Goal: Check status: Check status

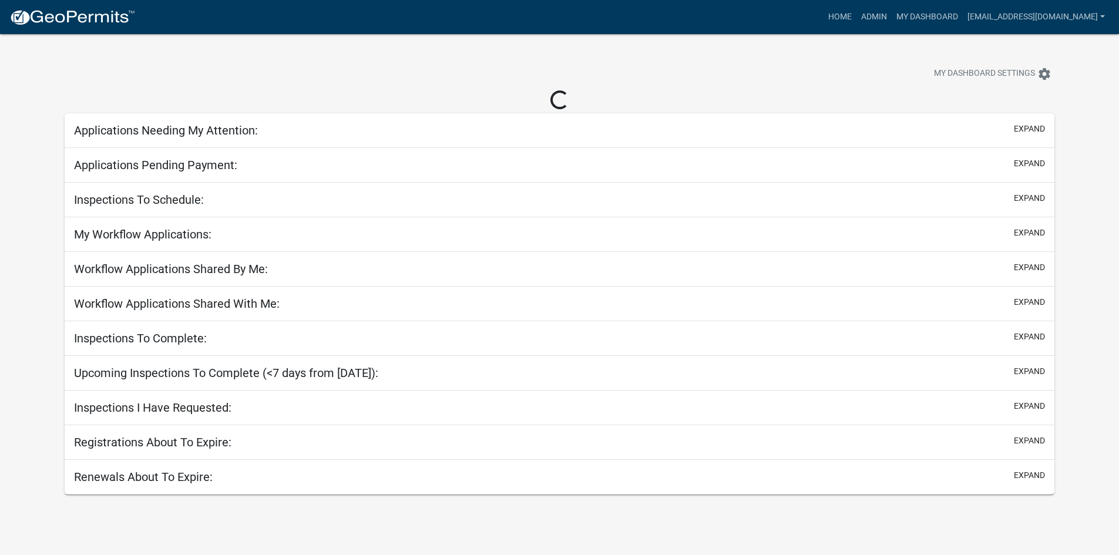
click at [206, 134] on h5 "Applications Needing My Attention:" at bounding box center [166, 130] width 184 height 14
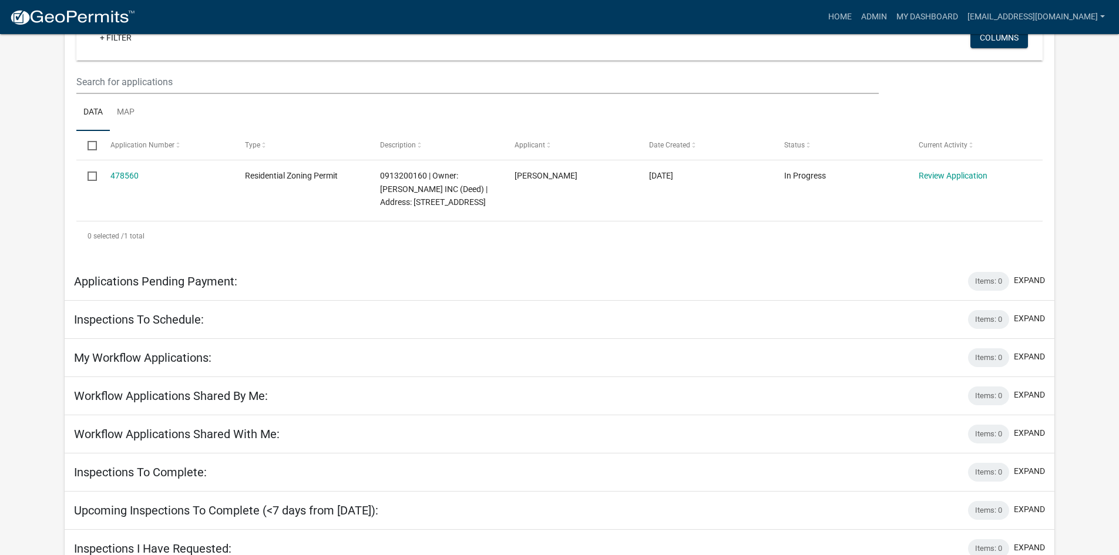
scroll to position [68, 0]
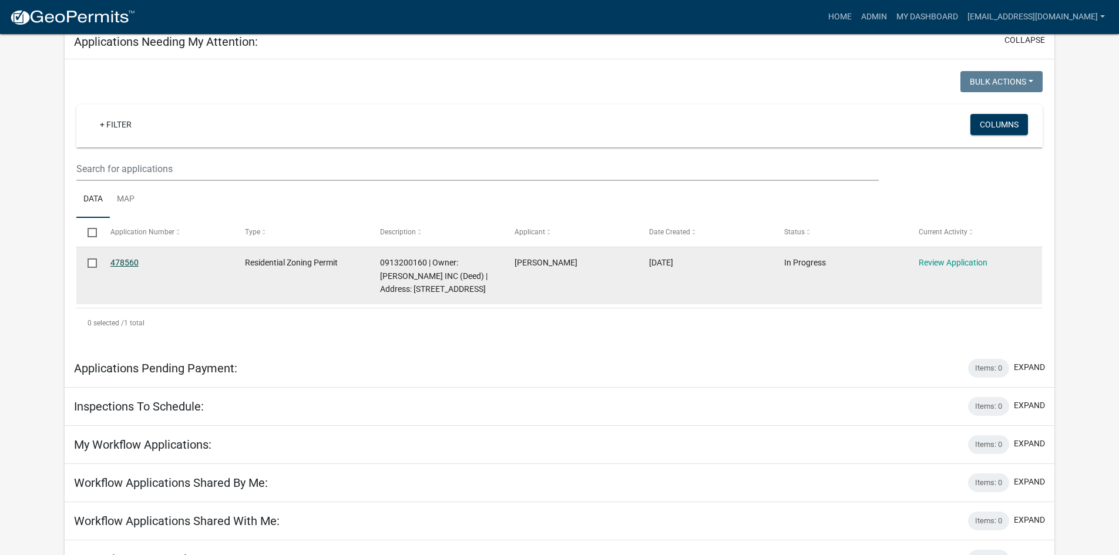
click at [120, 262] on link "478560" at bounding box center [124, 262] width 28 height 9
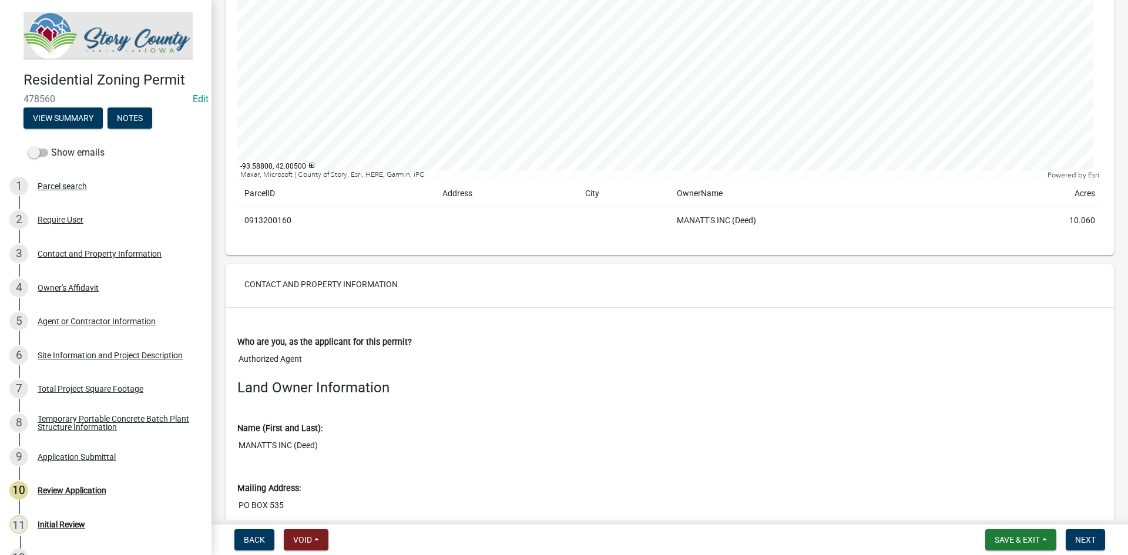
scroll to position [59, 0]
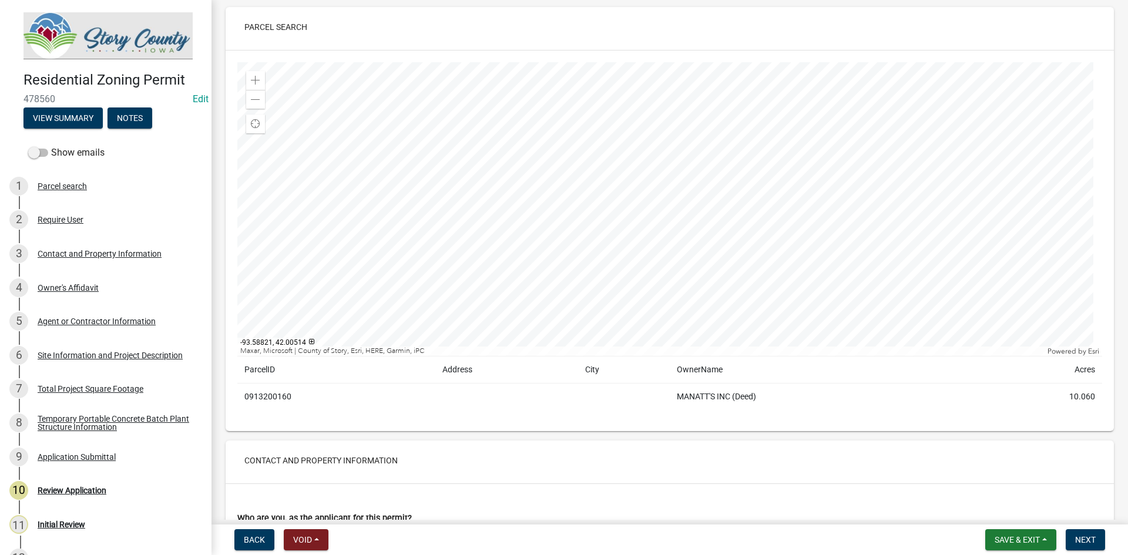
click at [729, 210] on div at bounding box center [669, 209] width 865 height 294
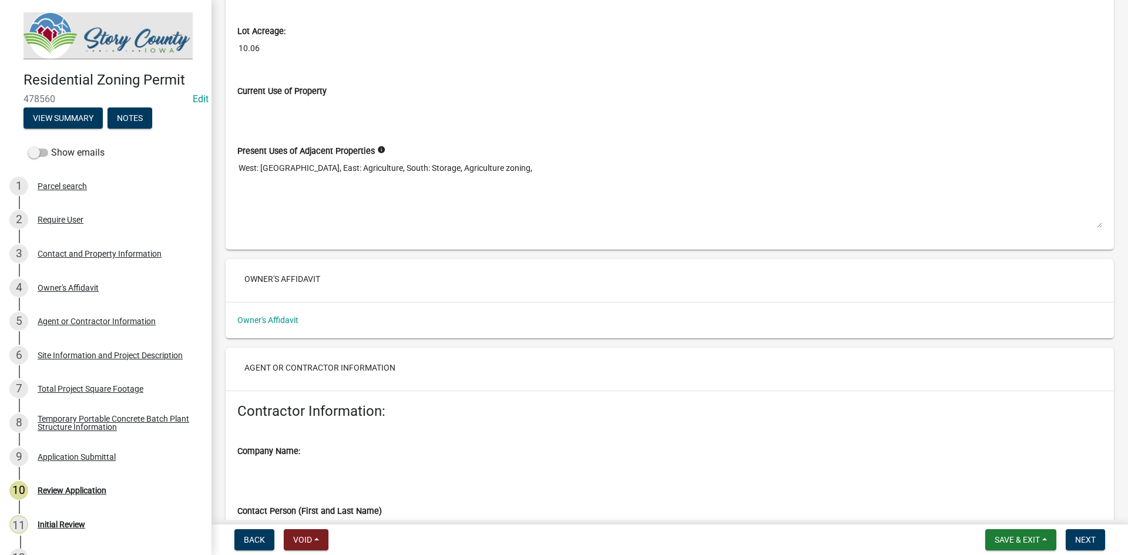
scroll to position [1586, 0]
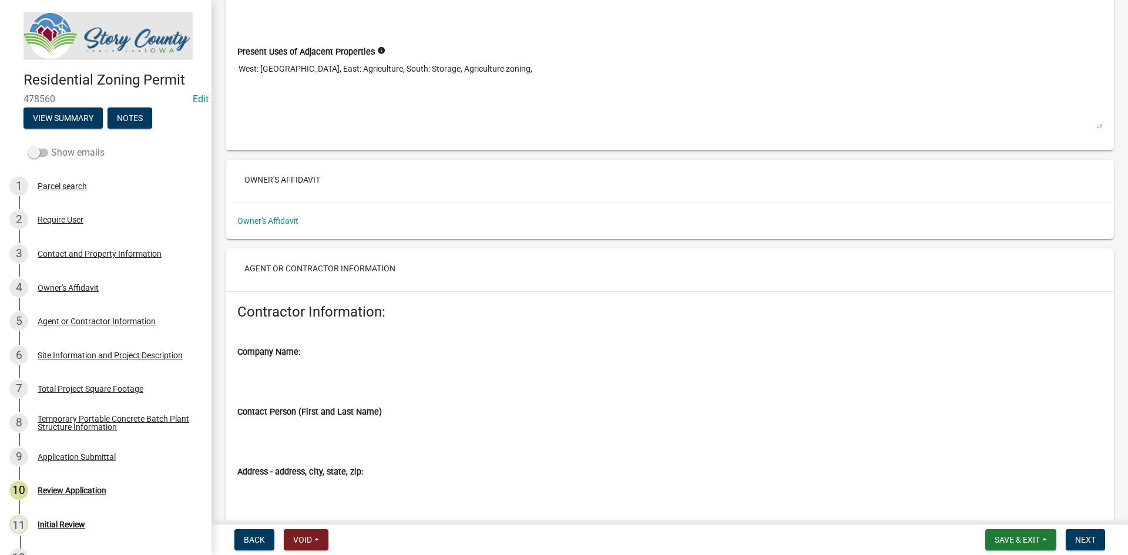
click at [36, 152] on span at bounding box center [38, 153] width 20 height 8
click at [51, 146] on input "Show emails" at bounding box center [51, 146] width 0 height 0
click at [62, 115] on button "View Summary" at bounding box center [63, 118] width 79 height 21
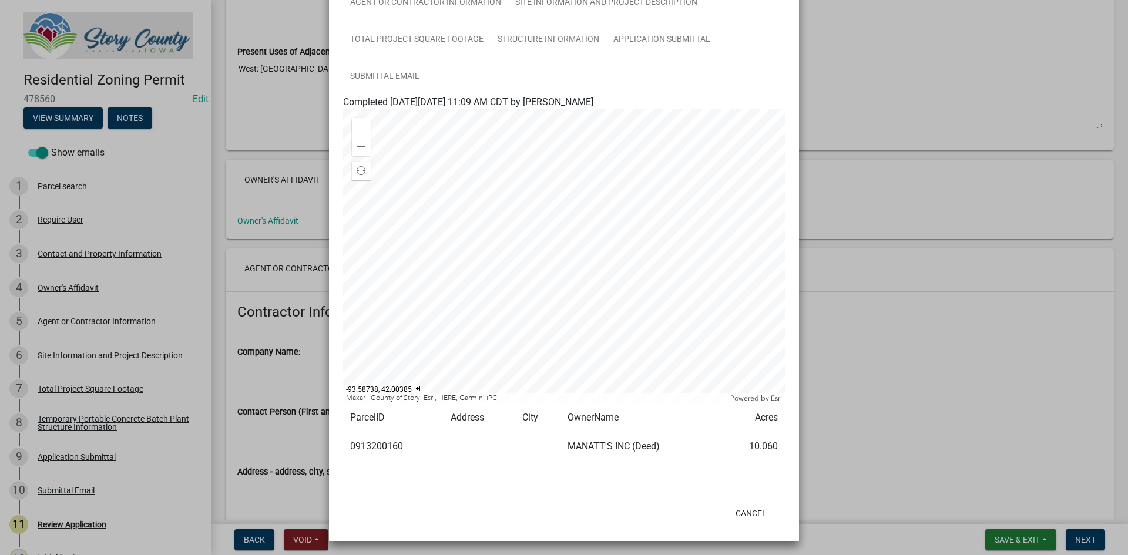
scroll to position [133, 0]
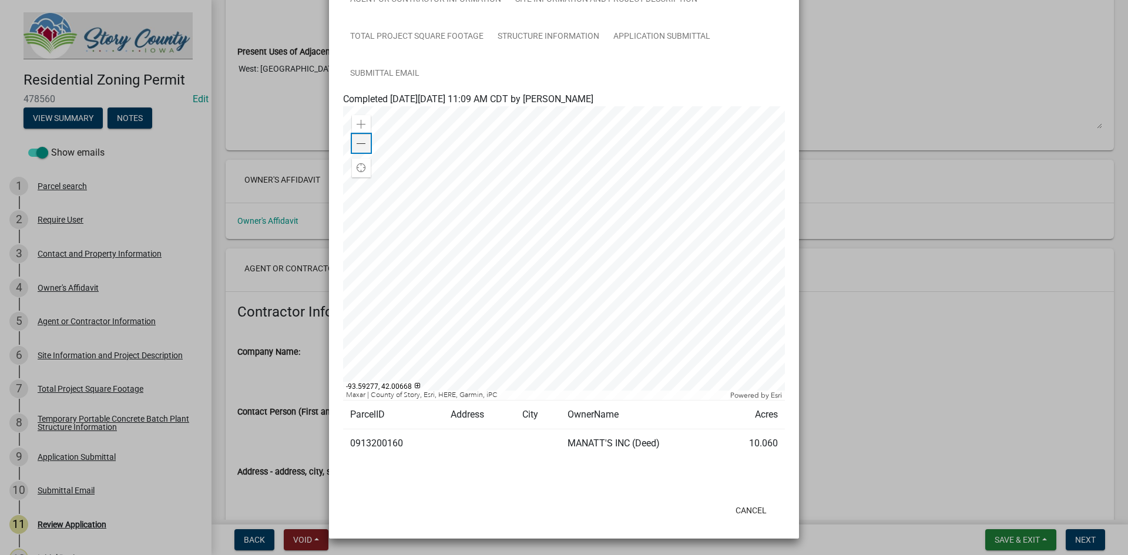
click at [357, 143] on span at bounding box center [361, 143] width 9 height 9
click at [572, 232] on div at bounding box center [564, 253] width 442 height 294
click at [352, 163] on div "Find my location" at bounding box center [361, 168] width 19 height 19
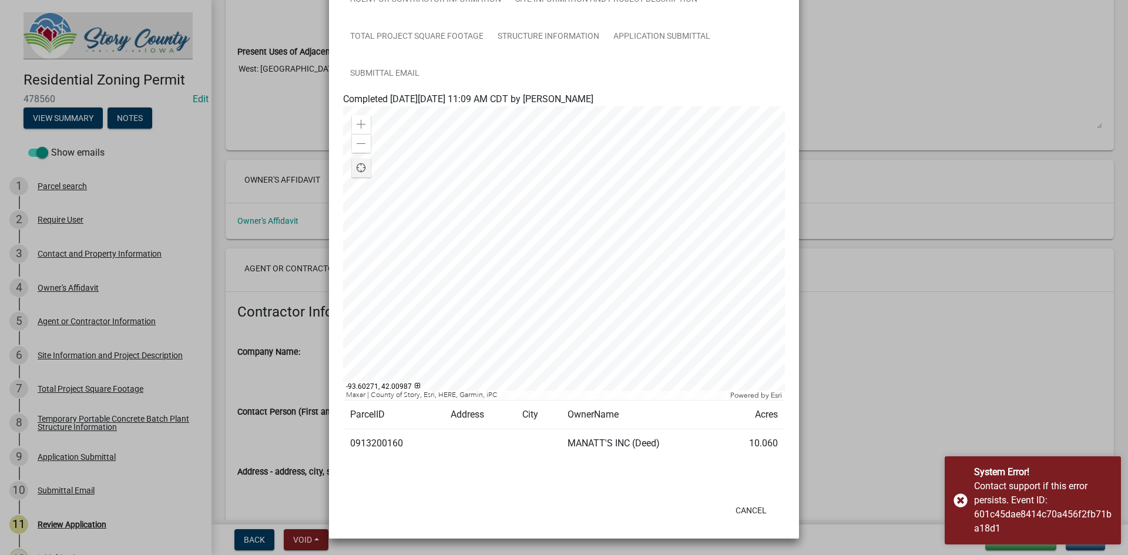
click at [352, 167] on div "Find my location" at bounding box center [361, 168] width 19 height 19
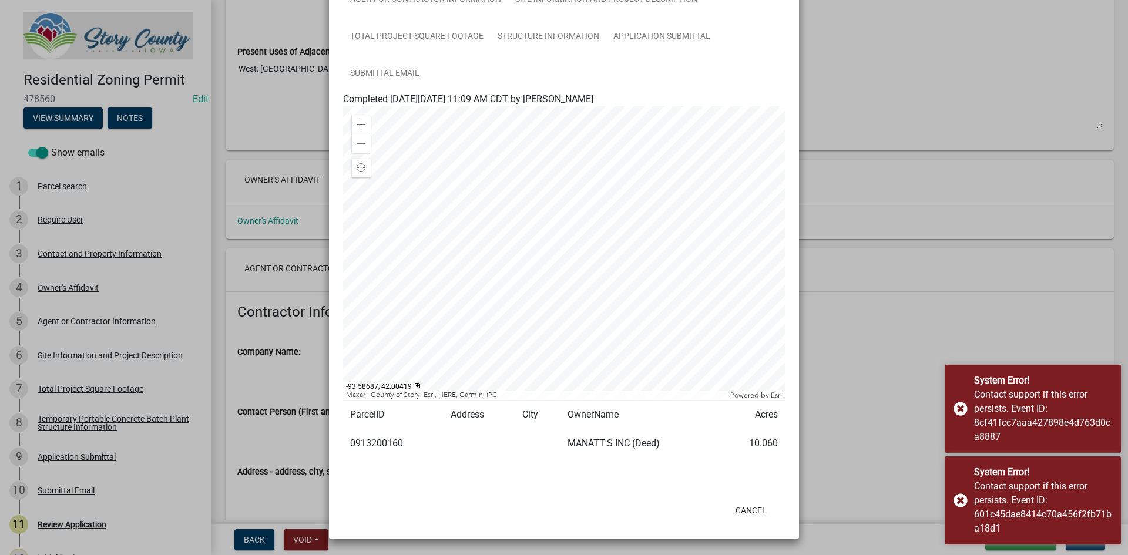
click at [586, 271] on div at bounding box center [564, 253] width 442 height 294
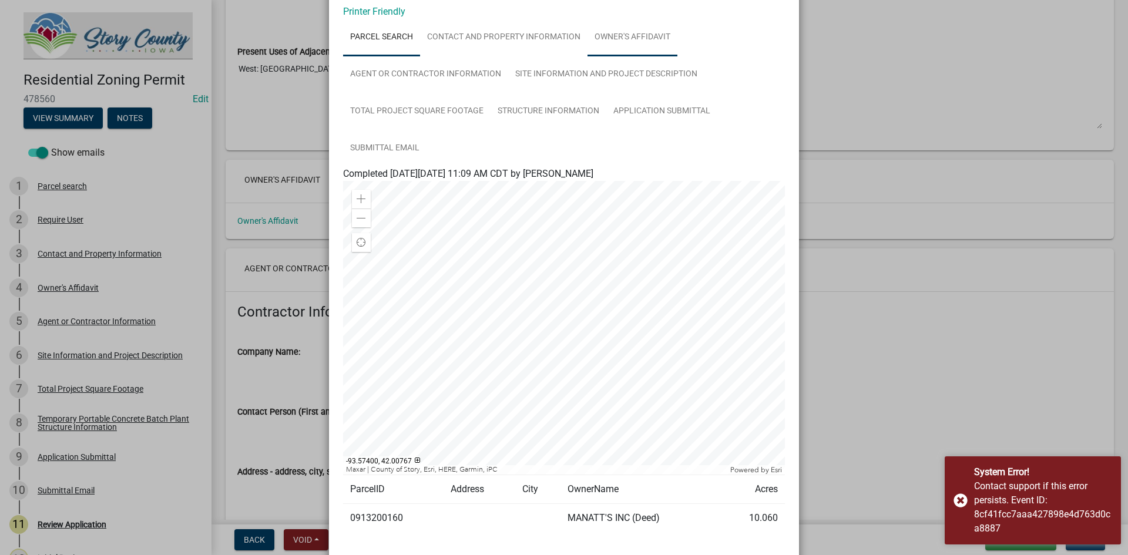
scroll to position [0, 0]
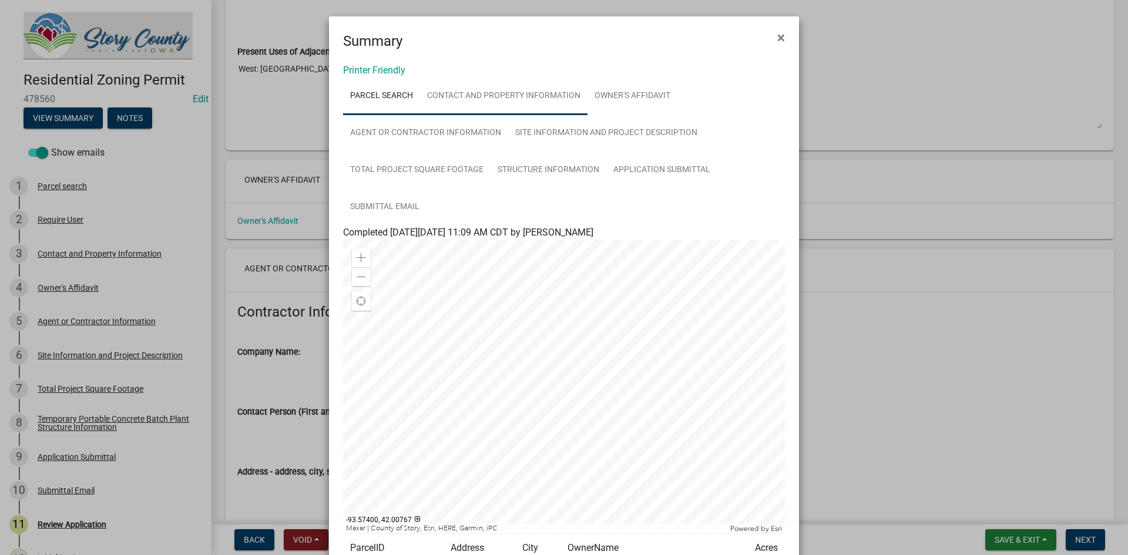
click at [508, 93] on link "Contact and Property Information" at bounding box center [503, 97] width 167 height 38
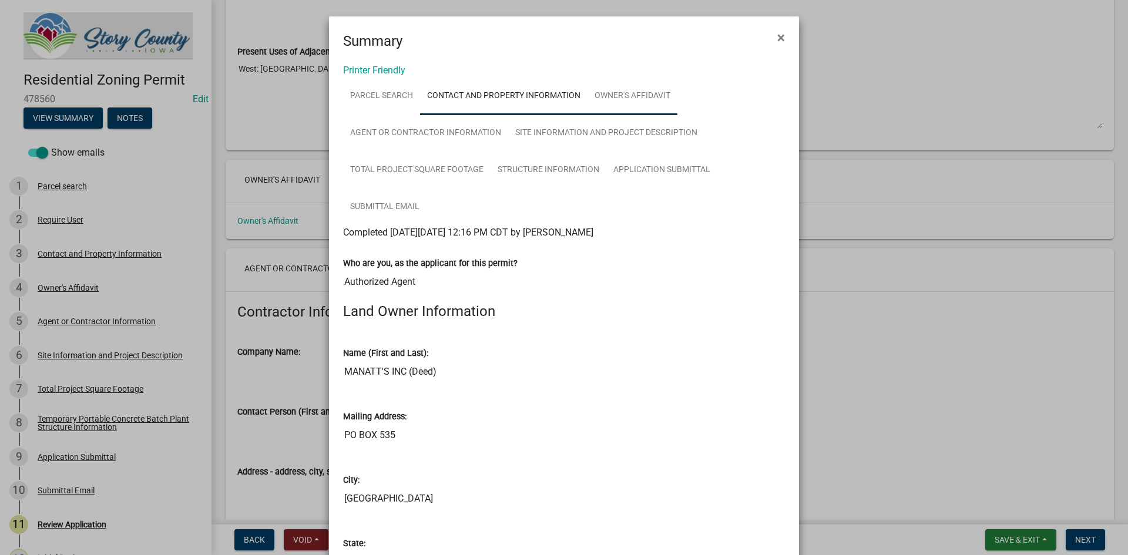
click at [615, 88] on link "Owner's Affidavit" at bounding box center [633, 97] width 90 height 38
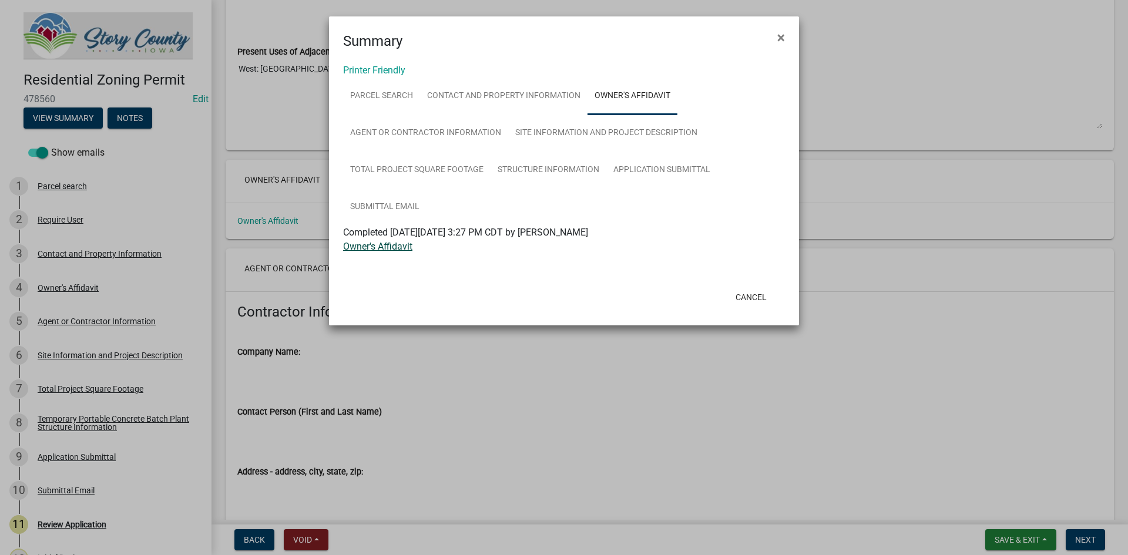
click at [383, 244] on link "Owner's Affidavit" at bounding box center [377, 246] width 69 height 11
click at [437, 126] on link "Agent or Contractor Information" at bounding box center [425, 134] width 165 height 38
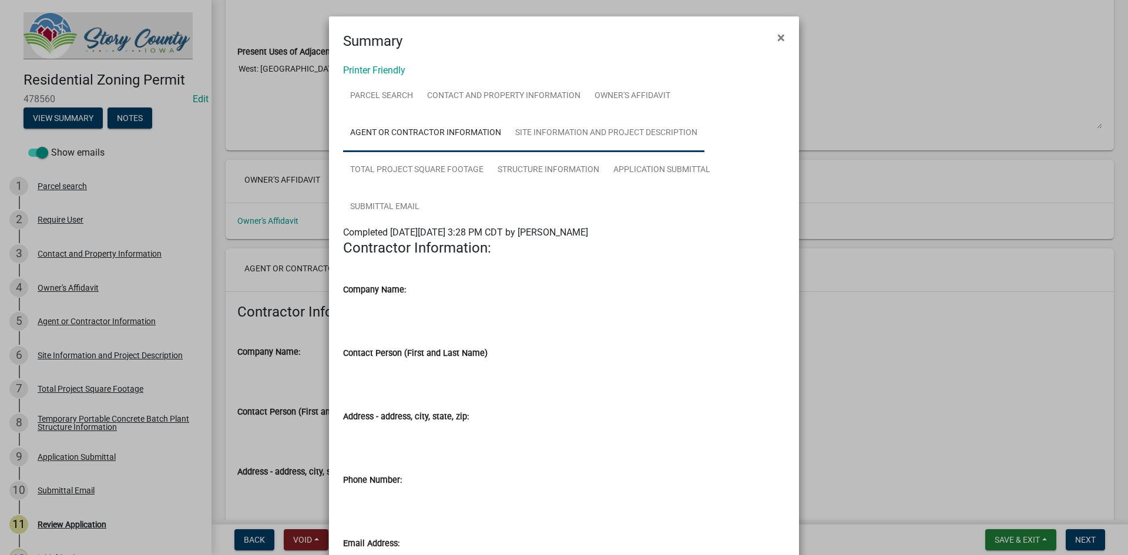
click at [562, 138] on link "Site Information and Project Description" at bounding box center [606, 134] width 196 height 38
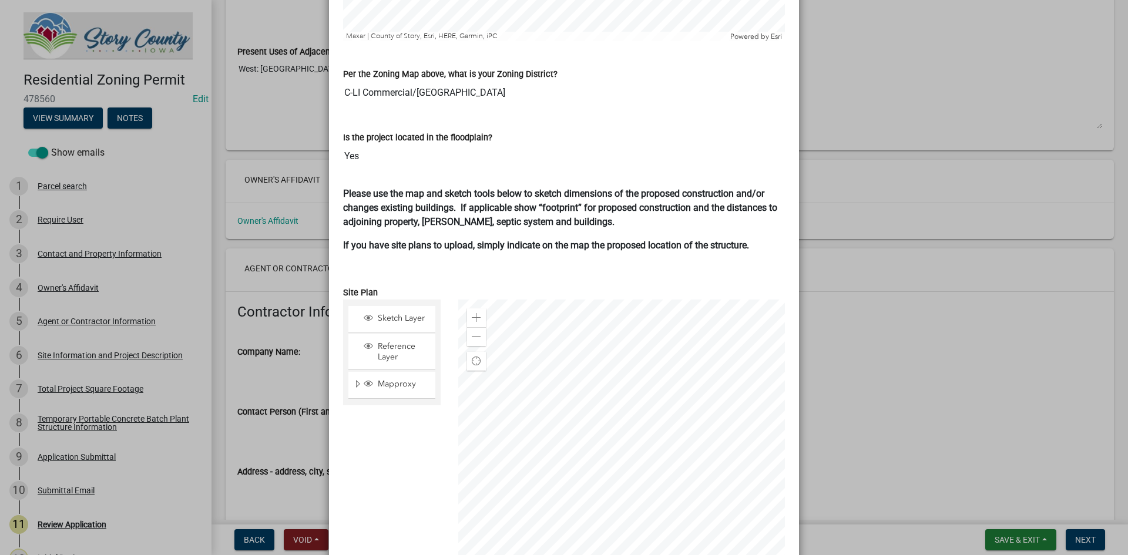
scroll to position [646, 0]
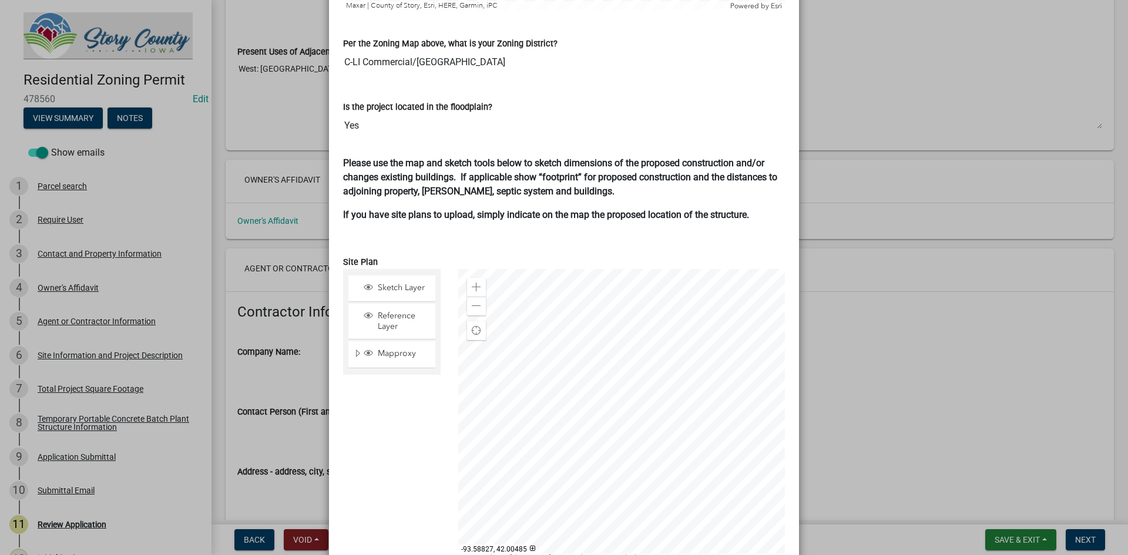
click at [578, 426] on div at bounding box center [621, 416] width 327 height 294
click at [665, 226] on div "Please use the map and sketch tools below to sketch dimensions of the proposed …" at bounding box center [564, 200] width 442 height 89
click at [653, 347] on div "Close" at bounding box center [652, 352] width 18 height 16
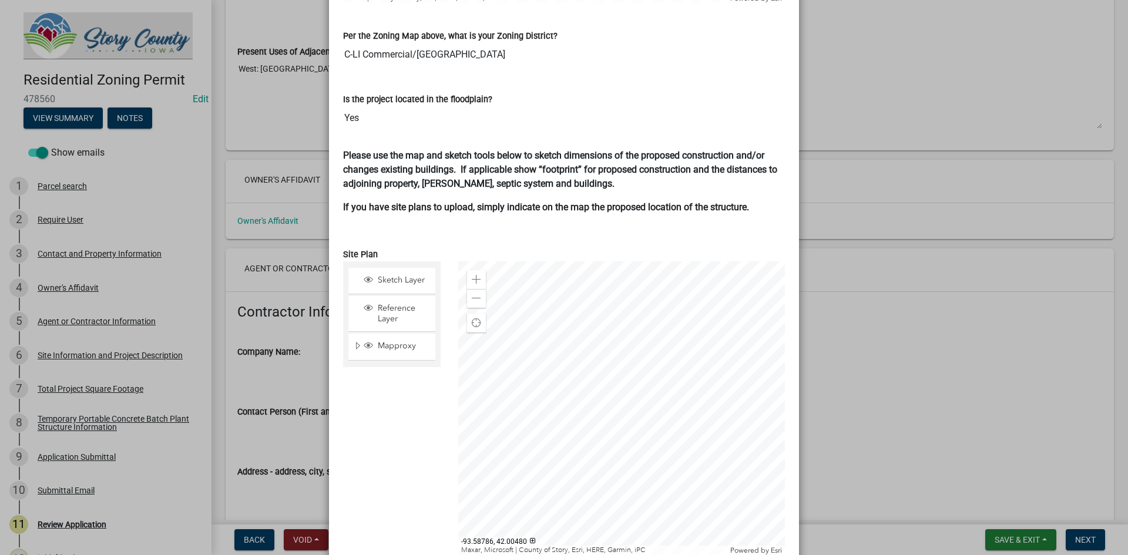
click at [691, 489] on div at bounding box center [621, 408] width 327 height 294
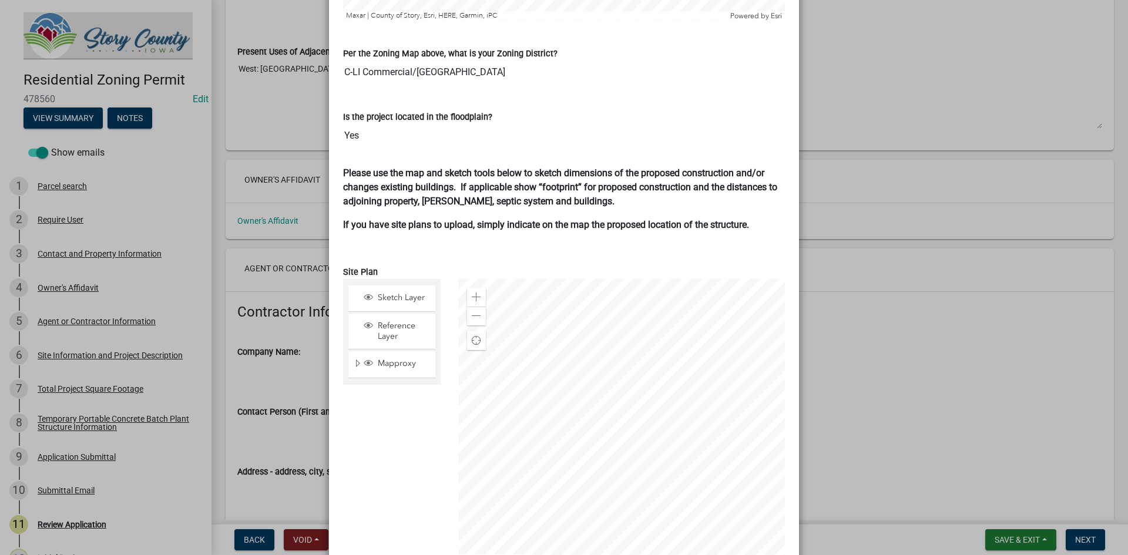
scroll to position [813, 0]
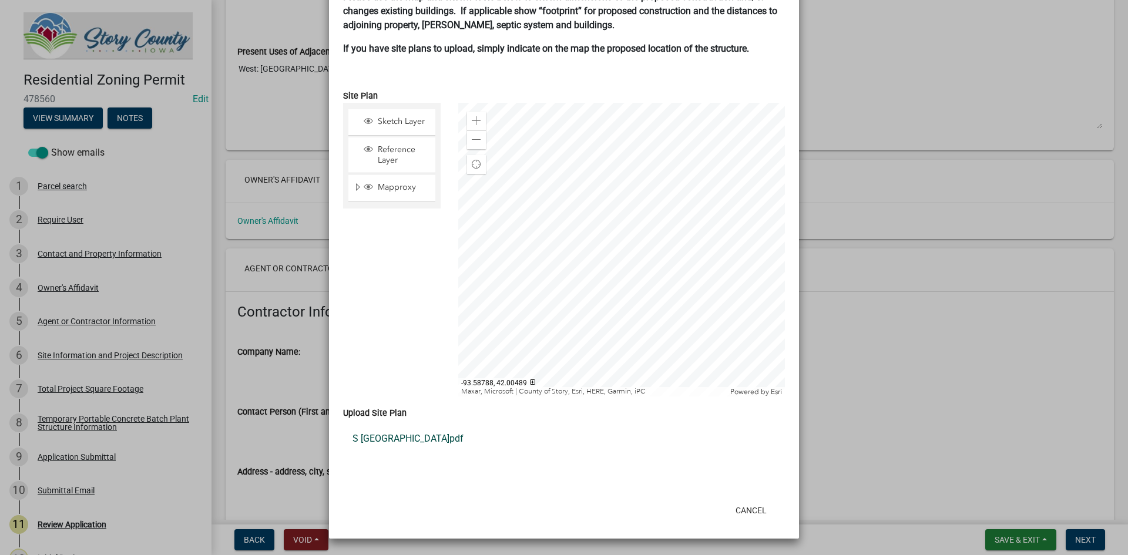
click at [414, 441] on link "S [GEOGRAPHIC_DATA]pdf" at bounding box center [564, 439] width 442 height 28
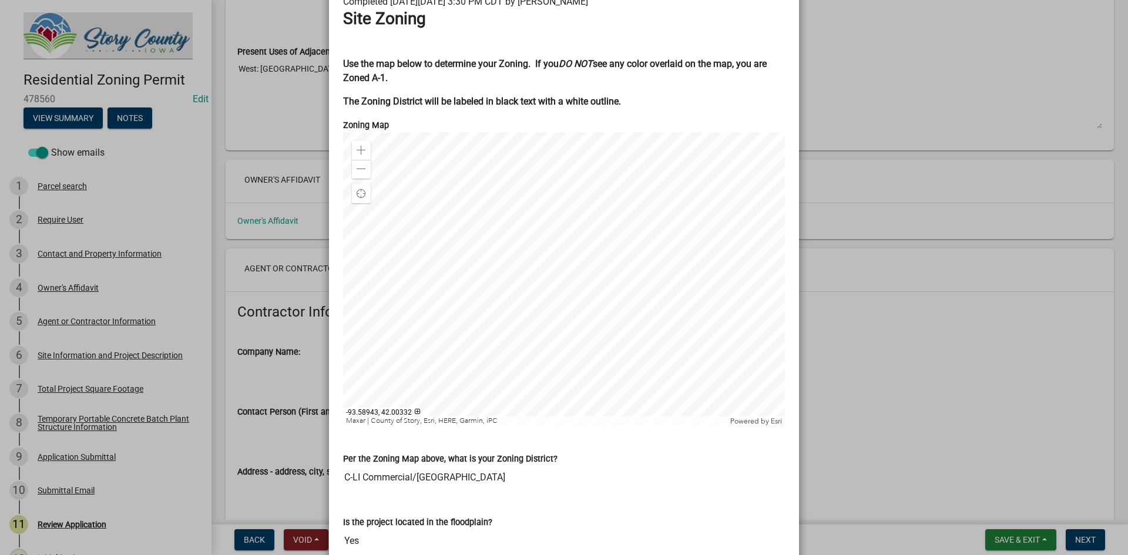
scroll to position [0, 0]
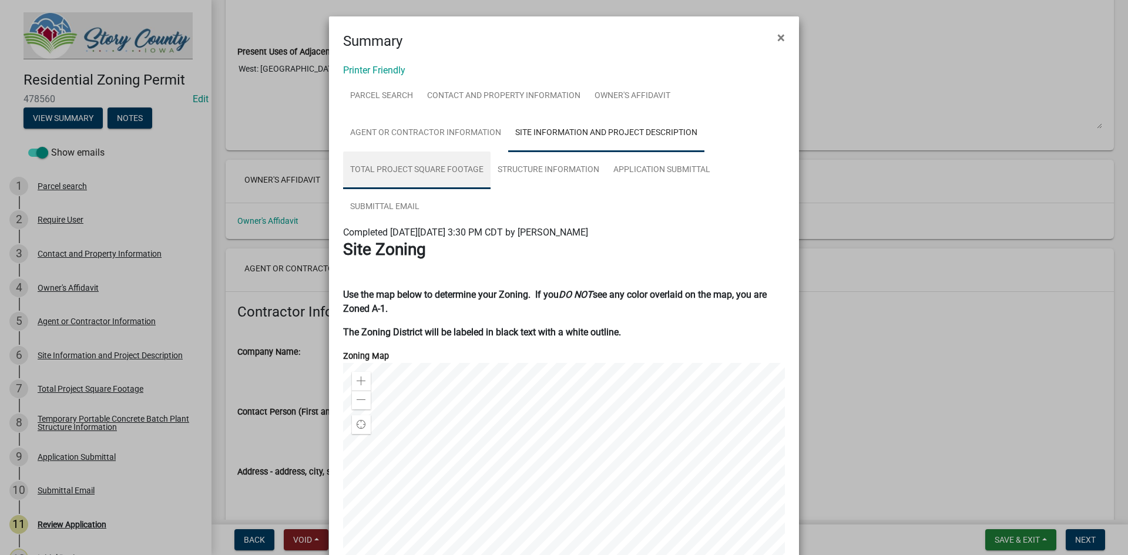
click at [450, 161] on link "Total Project Square Footage" at bounding box center [416, 171] width 147 height 38
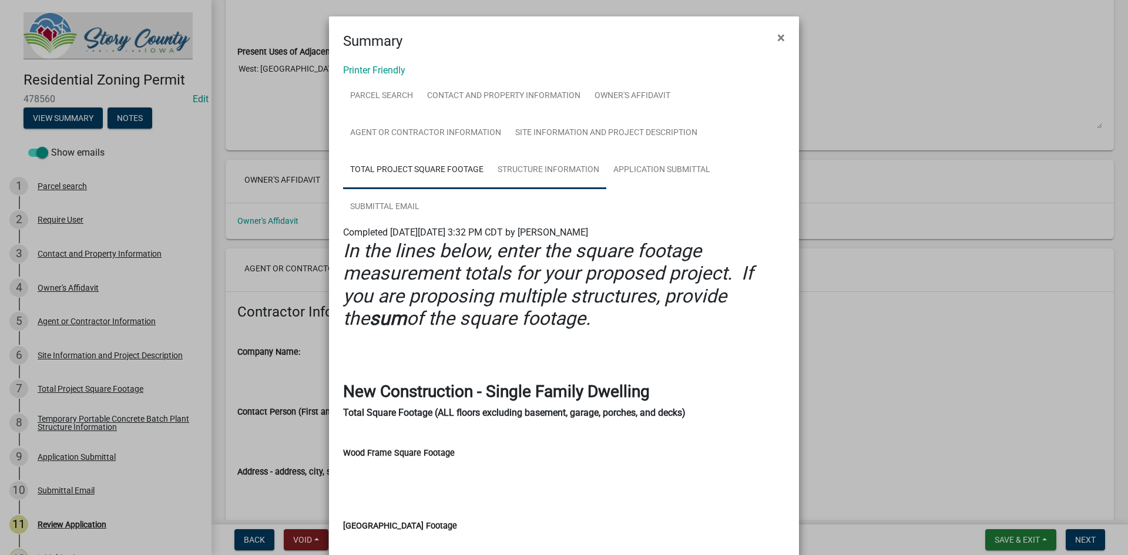
click at [520, 162] on link "Structure Information" at bounding box center [549, 171] width 116 height 38
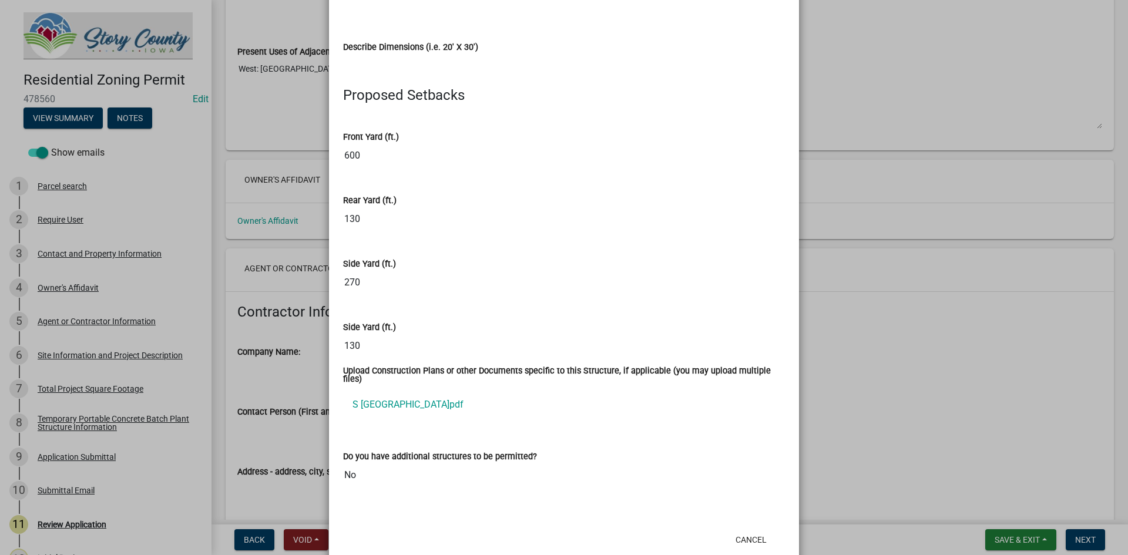
scroll to position [764, 0]
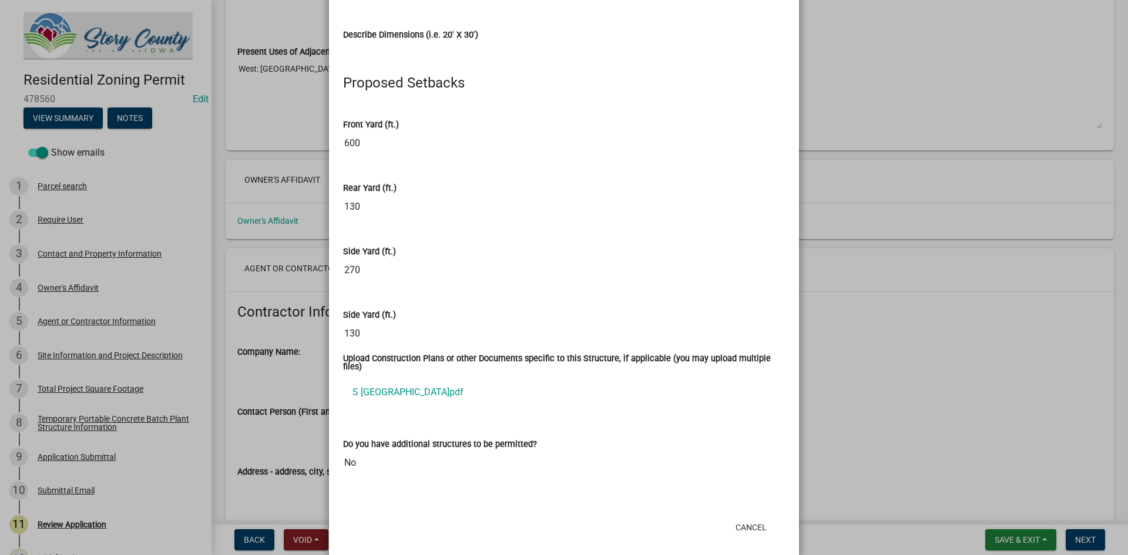
click at [435, 402] on ul "S [GEOGRAPHIC_DATA]pdf" at bounding box center [564, 393] width 442 height 38
click at [434, 395] on link "S [GEOGRAPHIC_DATA]pdf" at bounding box center [564, 392] width 442 height 28
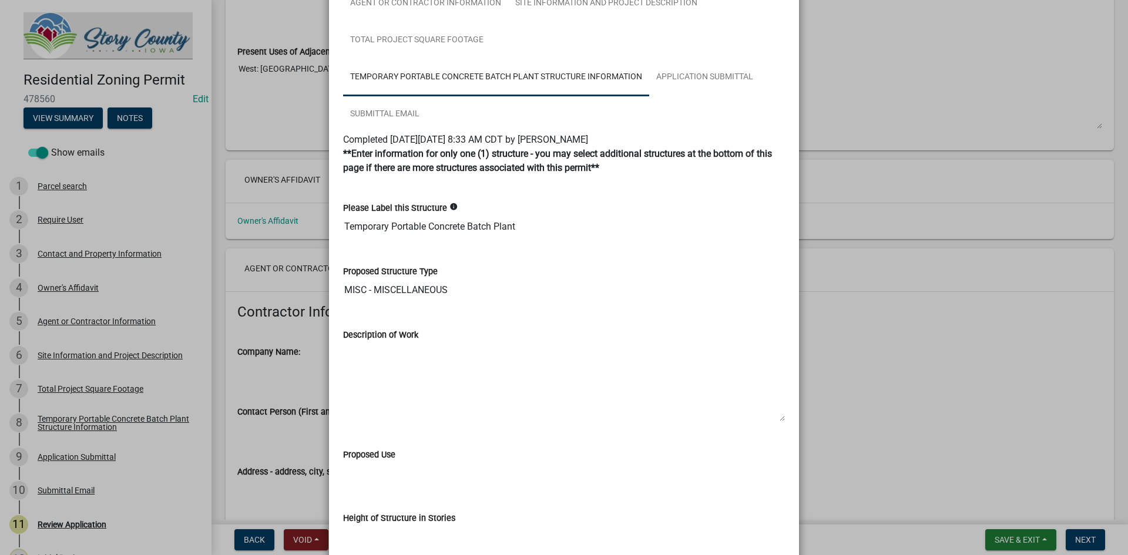
scroll to position [0, 0]
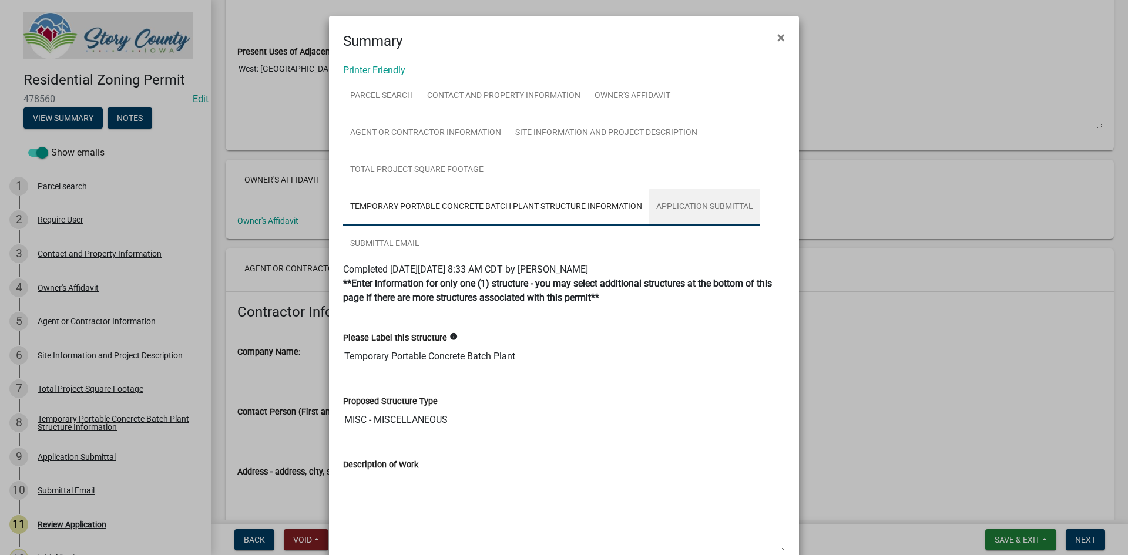
click at [699, 208] on link "Application Submittal" at bounding box center [704, 208] width 111 height 38
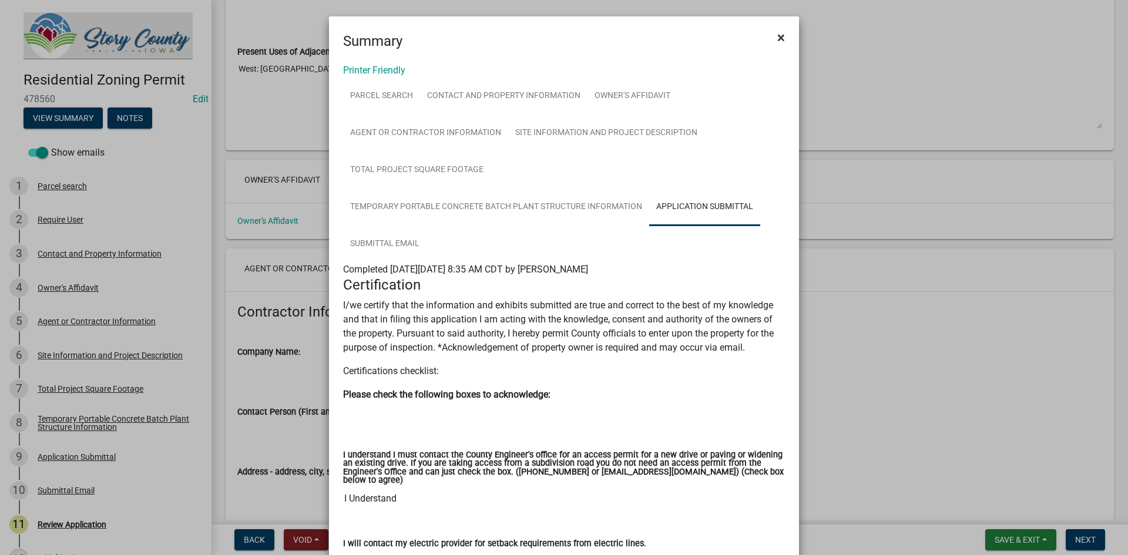
click at [778, 36] on span "×" at bounding box center [781, 37] width 8 height 16
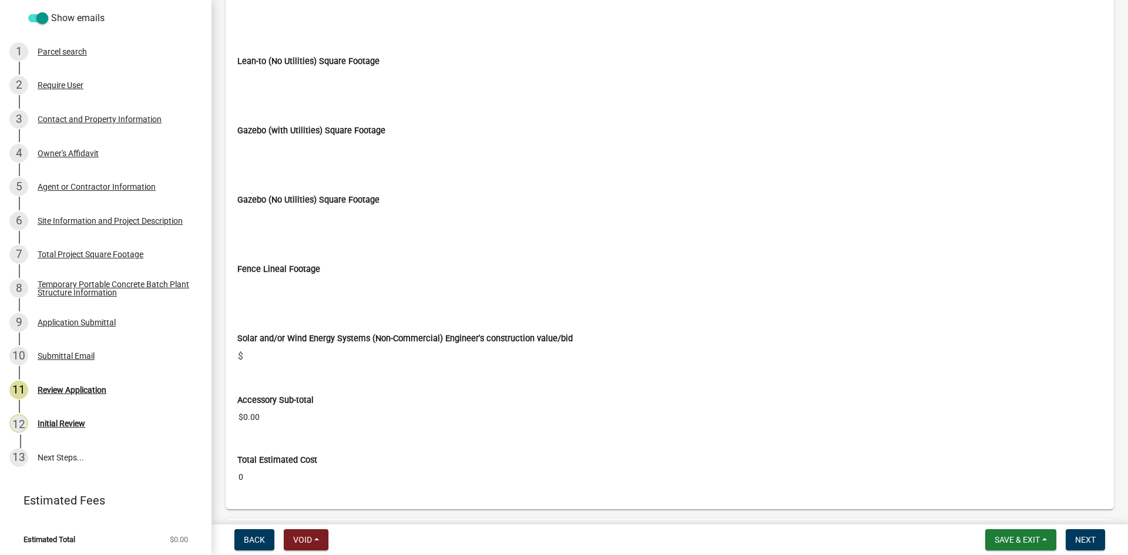
scroll to position [5905, 0]
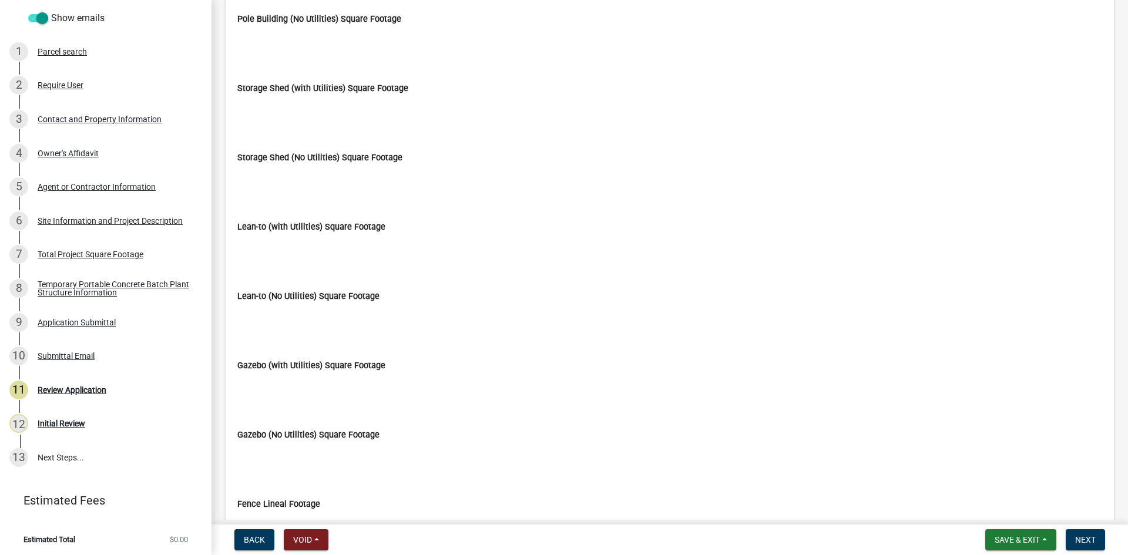
click at [1070, 110] on input "Storage Shed (with Utilities) Square Footage" at bounding box center [669, 106] width 865 height 22
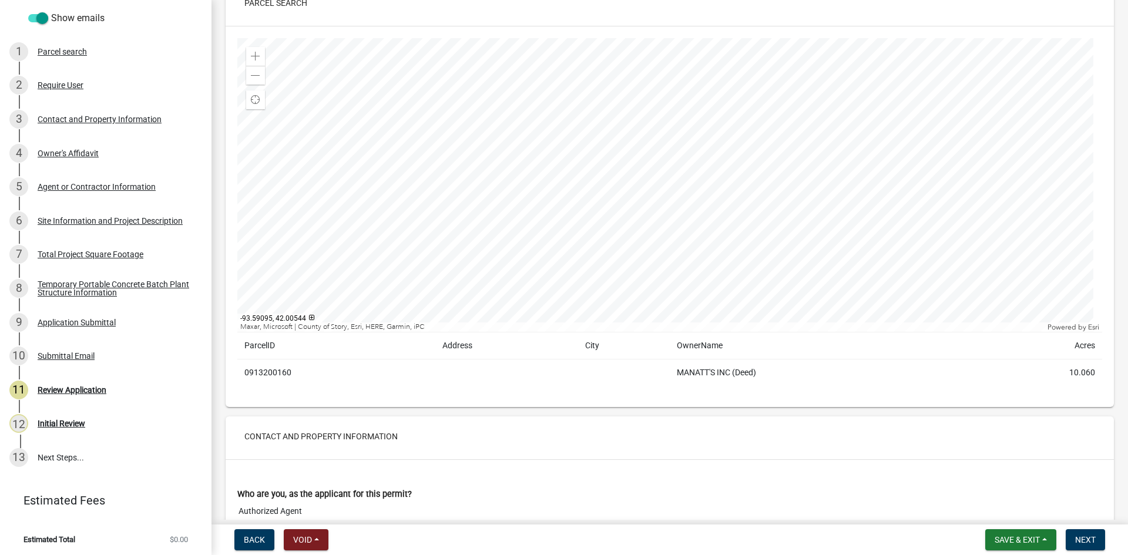
scroll to position [0, 0]
